Goal: Task Accomplishment & Management: Complete application form

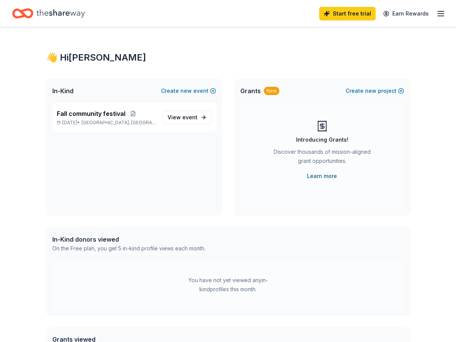
click at [318, 175] on link "Learn more" at bounding box center [322, 176] width 30 height 9
click at [190, 117] on span "event" at bounding box center [189, 117] width 15 height 6
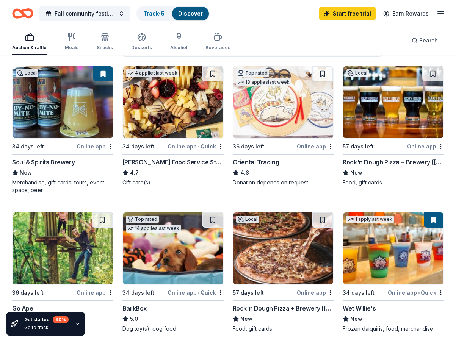
scroll to position [76, 0]
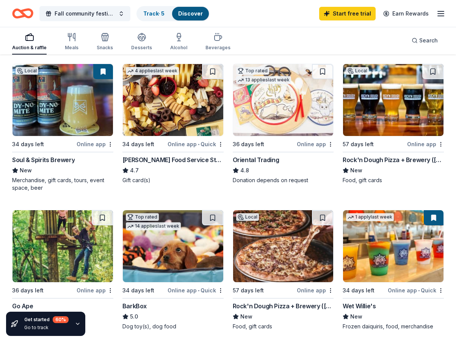
click at [154, 160] on div "Gordon Food Service Store" at bounding box center [172, 159] width 101 height 9
click at [266, 177] on div "Donation depends on request" at bounding box center [283, 180] width 101 height 8
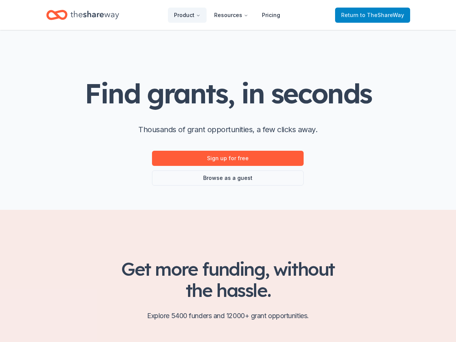
click at [361, 13] on span "Return to TheShareWay" at bounding box center [372, 15] width 63 height 9
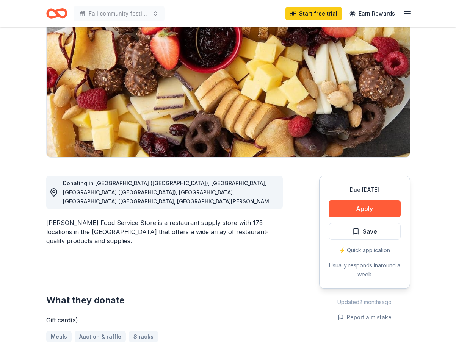
scroll to position [76, 0]
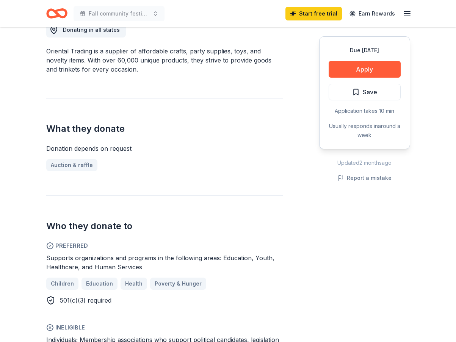
scroll to position [151, 0]
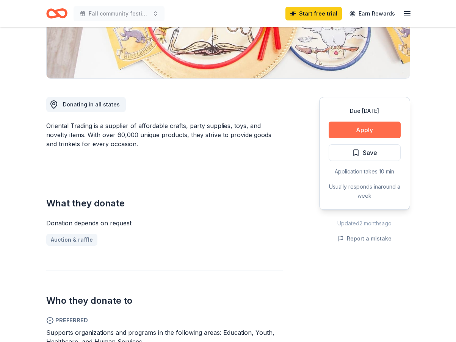
click at [353, 130] on button "Apply" at bounding box center [364, 130] width 72 height 17
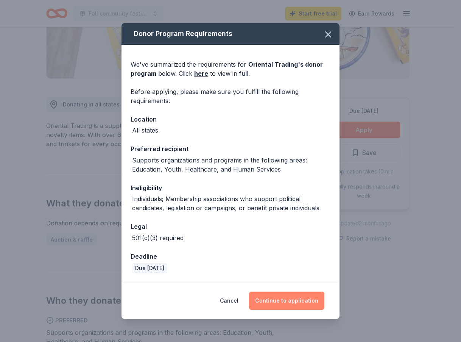
click at [296, 300] on button "Continue to application" at bounding box center [286, 301] width 75 height 18
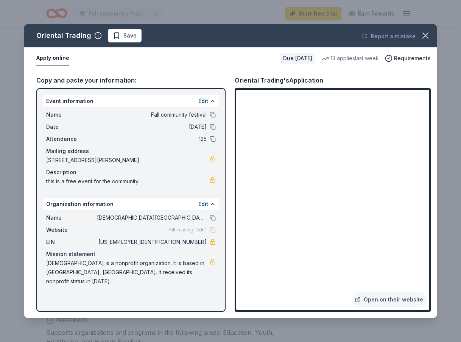
click at [213, 231] on div "Fill in using "Edit"" at bounding box center [192, 230] width 47 height 6
click at [213, 230] on div "Fill in using "Edit"" at bounding box center [192, 230] width 47 height 6
click at [201, 102] on button "Edit" at bounding box center [203, 101] width 10 height 9
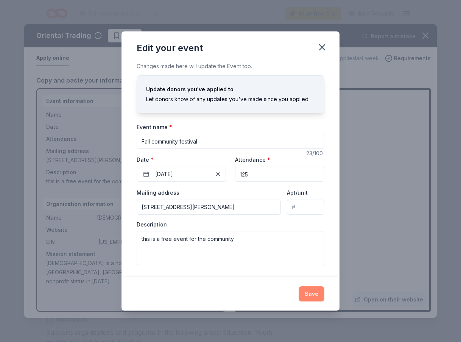
click at [315, 288] on button "Save" at bounding box center [312, 293] width 26 height 15
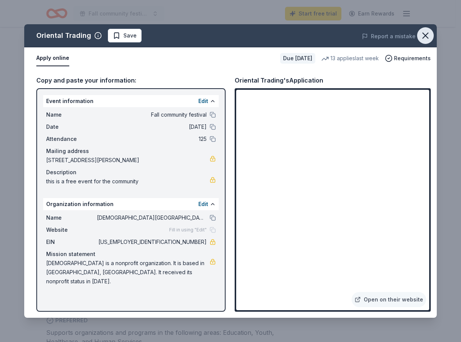
click at [433, 34] on button "button" at bounding box center [425, 35] width 17 height 17
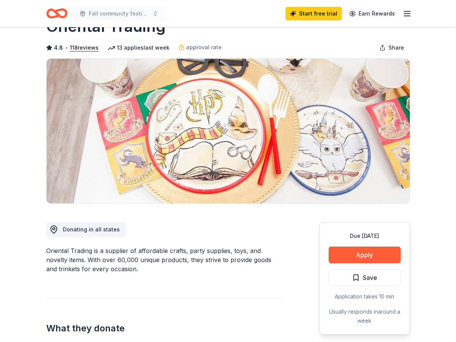
scroll to position [0, 0]
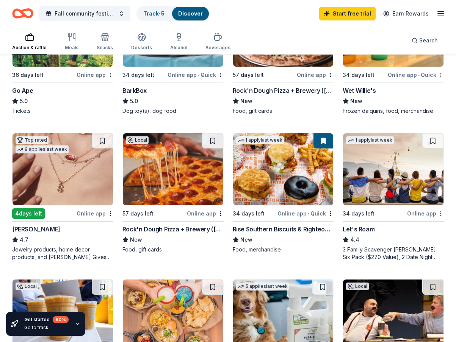
scroll to position [303, 0]
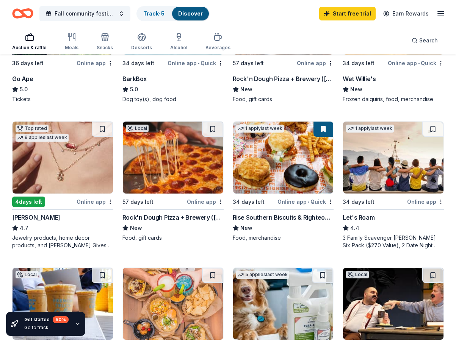
click at [45, 203] on div "4 days left" at bounding box center [43, 201] width 63 height 9
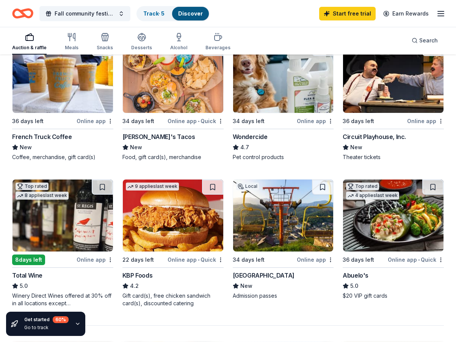
scroll to position [530, 0]
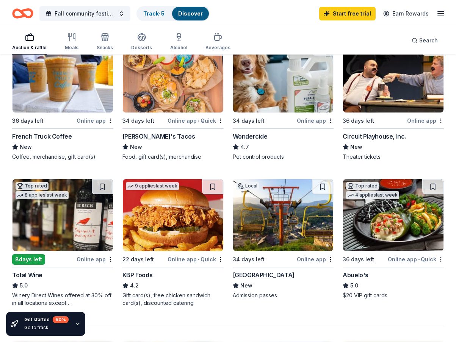
click at [361, 126] on div "Local 36 days left Online app Circuit Playhouse, Inc. New Theater tickets" at bounding box center [392, 100] width 101 height 120
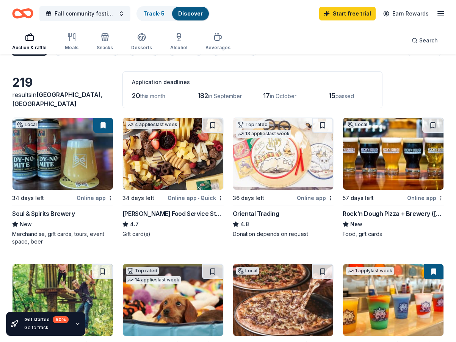
scroll to position [0, 0]
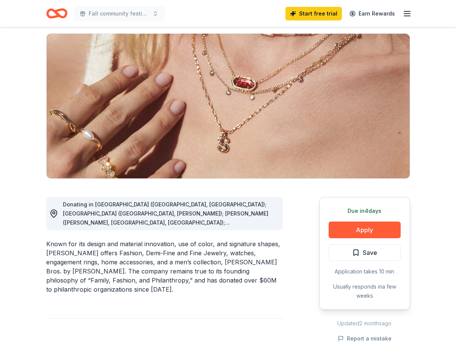
scroll to position [76, 0]
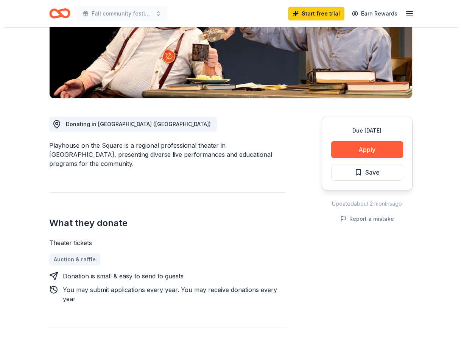
scroll to position [114, 0]
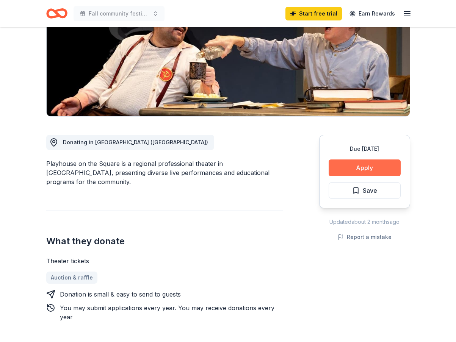
click at [364, 164] on button "Apply" at bounding box center [364, 167] width 72 height 17
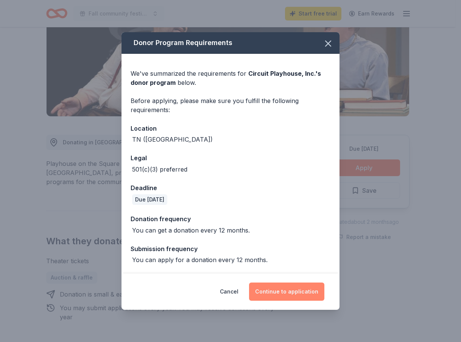
click at [278, 288] on button "Continue to application" at bounding box center [286, 292] width 75 height 18
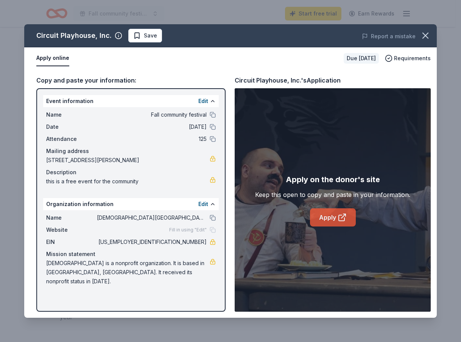
click at [332, 216] on link "Apply" at bounding box center [333, 217] width 46 height 18
